Goal: Navigation & Orientation: Understand site structure

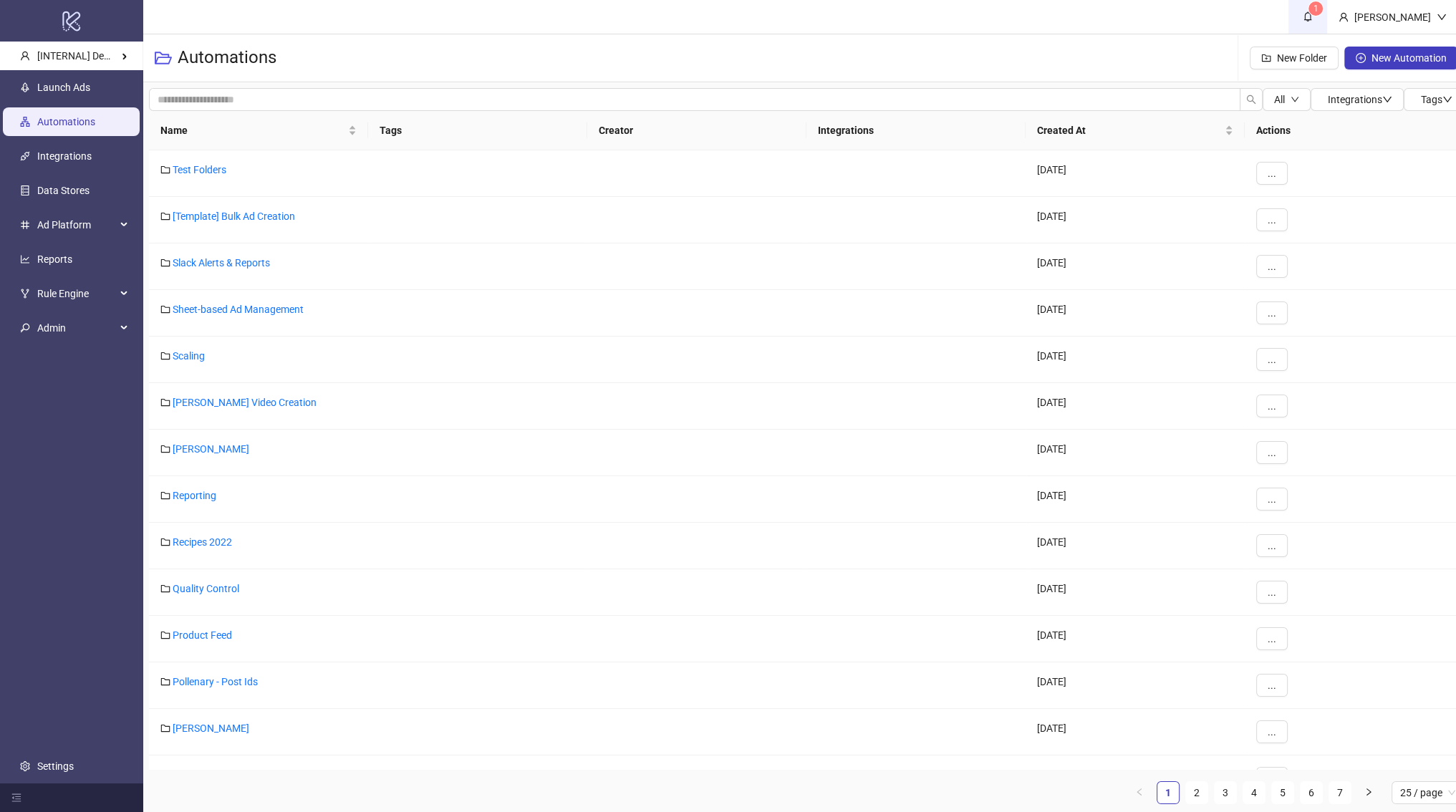
click at [1314, 20] on link "1" at bounding box center [1307, 17] width 38 height 34
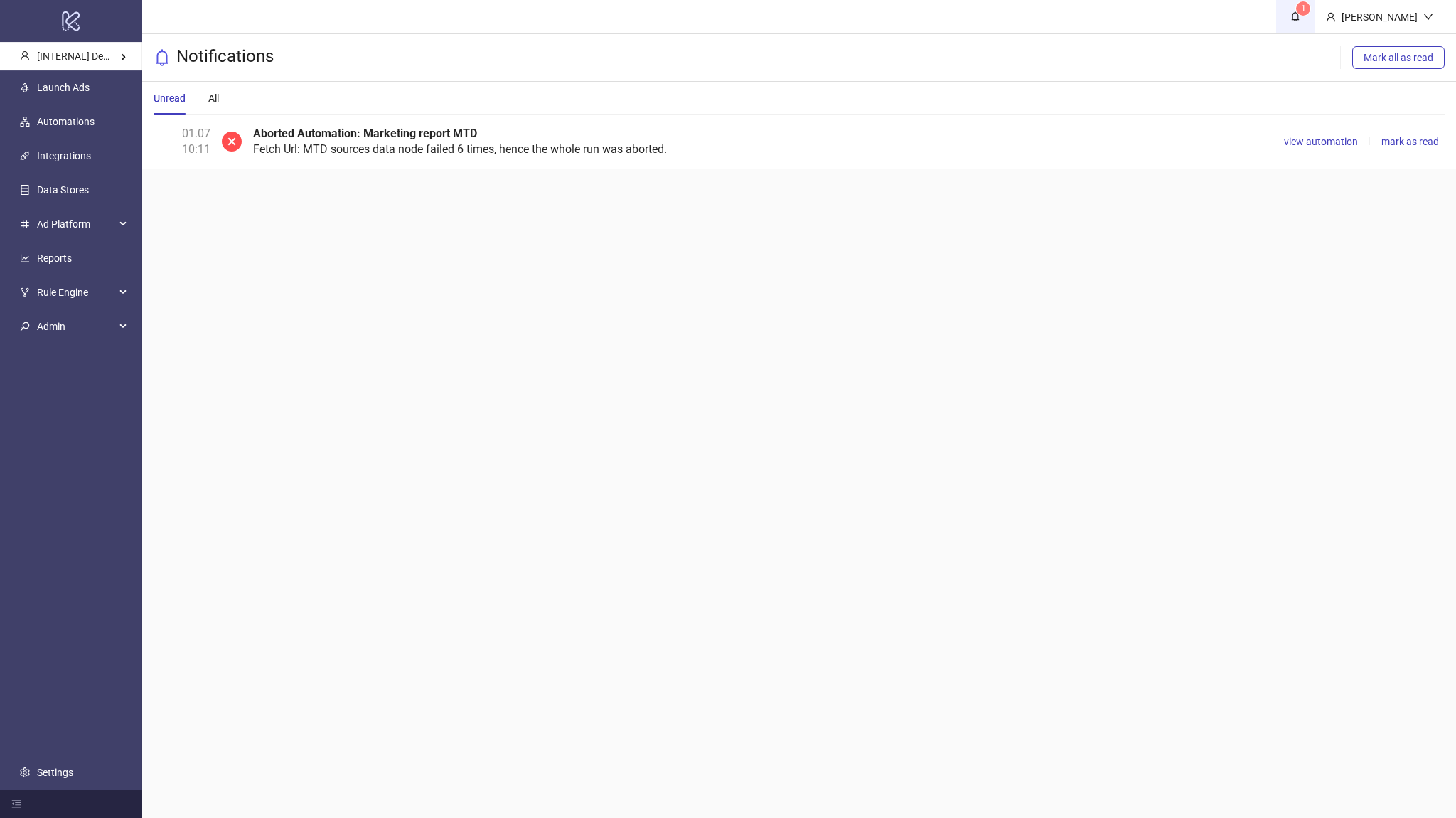
click at [1298, 25] on link "1" at bounding box center [1294, 17] width 38 height 34
click at [1303, 24] on span "1" at bounding box center [1295, 17] width 16 height 16
click at [1303, 19] on span "1" at bounding box center [1295, 17] width 16 height 16
click at [48, 105] on ul "Launch Ads Automations Integrations Data Stores Ad Platform Reports Rule Engine…" at bounding box center [71, 430] width 142 height 719
click at [57, 127] on link "Automations" at bounding box center [65, 121] width 57 height 11
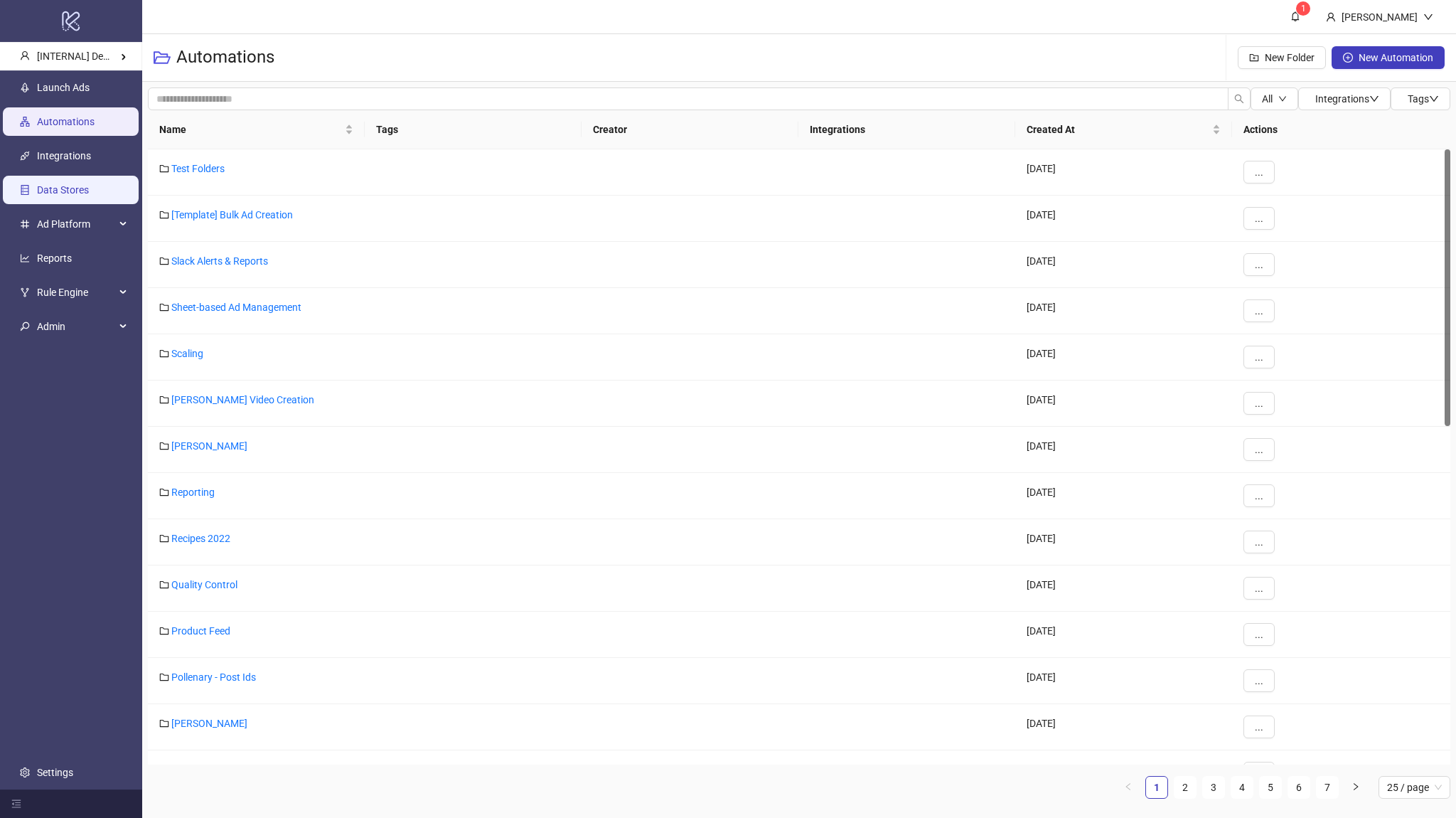
click at [52, 184] on link "Data Stores" at bounding box center [63, 189] width 52 height 11
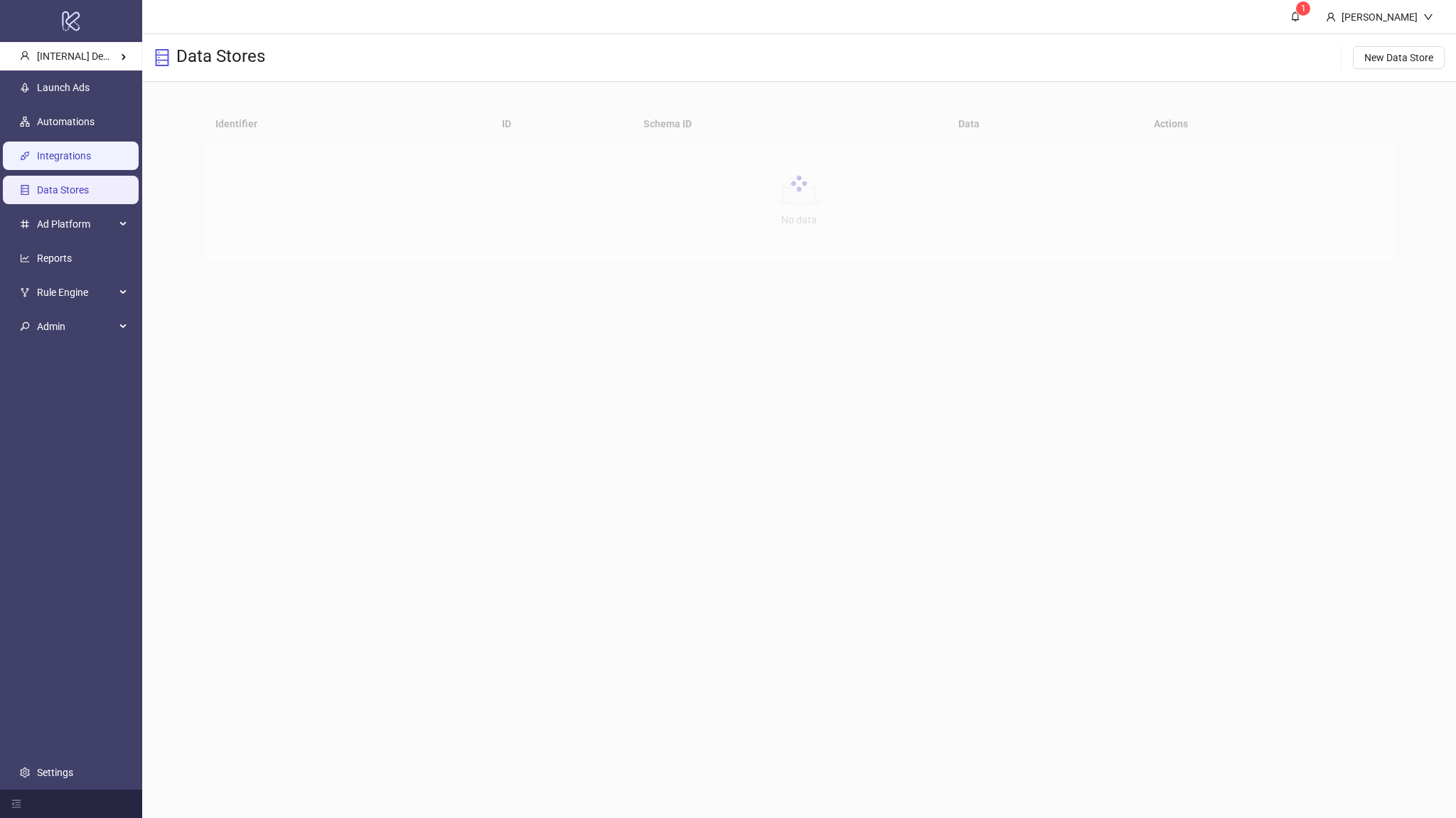
click at [56, 162] on link "Integrations" at bounding box center [64, 156] width 54 height 11
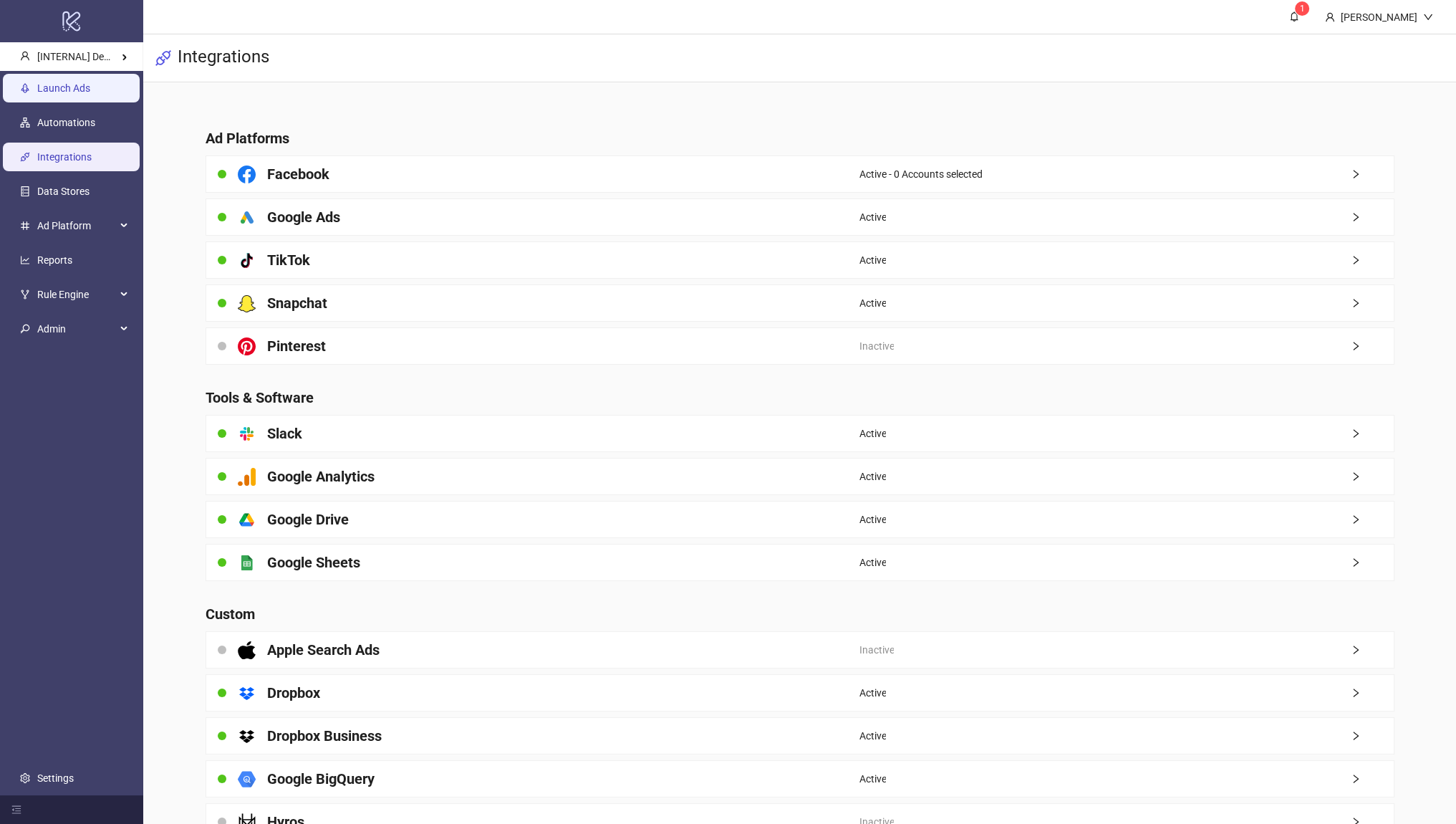
click at [90, 91] on link "Launch Ads" at bounding box center [64, 87] width 53 height 12
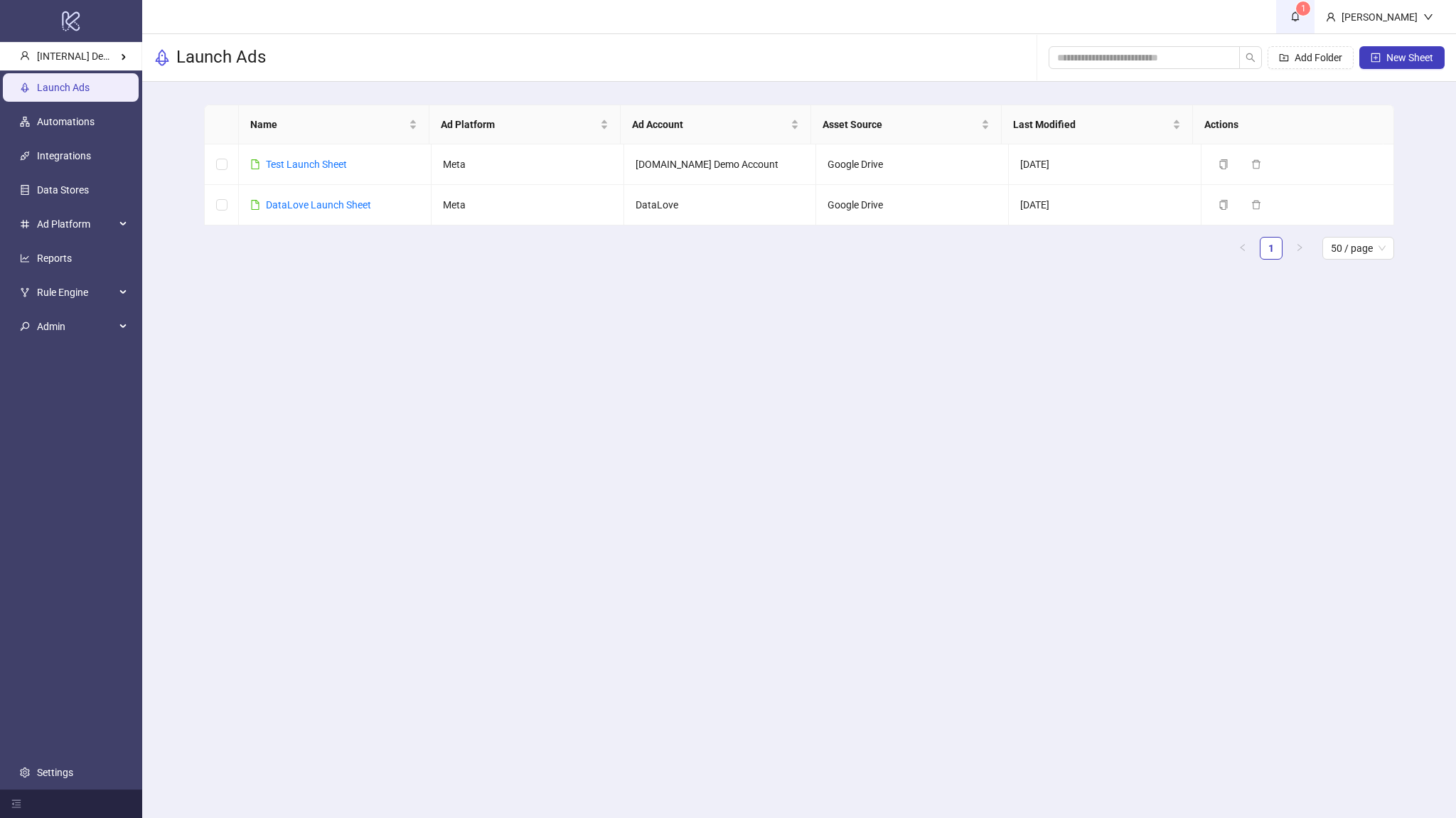
click at [1305, 26] on link "1" at bounding box center [1294, 17] width 38 height 34
